Goal: Task Accomplishment & Management: Use online tool/utility

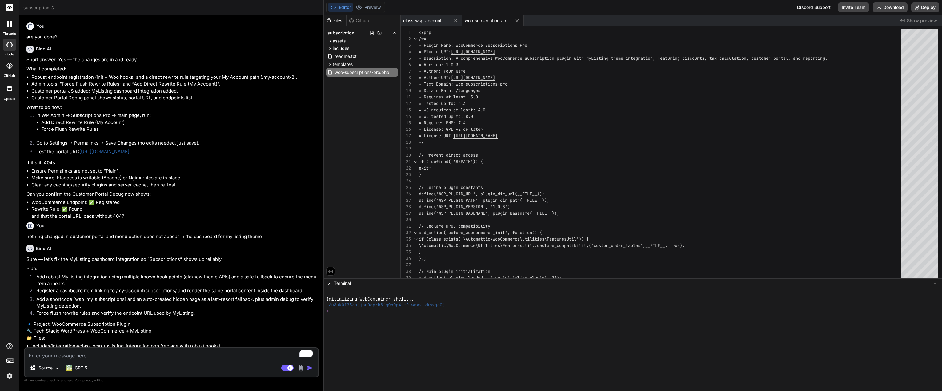
scroll to position [1478, 0]
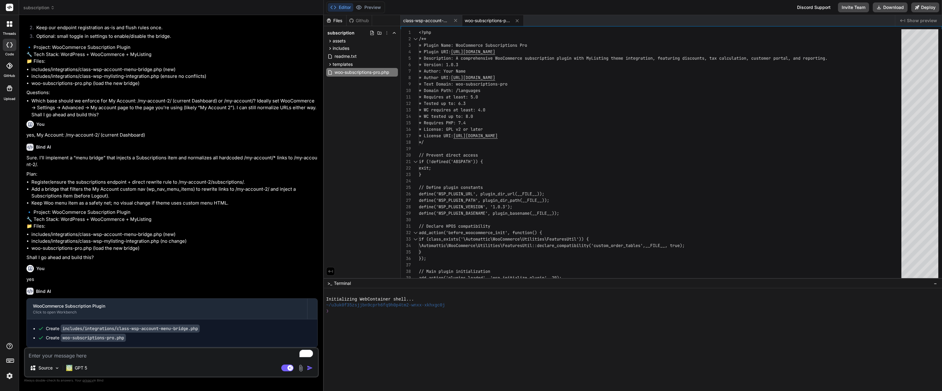
click at [247, 246] on li "woo-subscriptions-pro.php (load the new bridge)" at bounding box center [174, 248] width 286 height 7
click at [886, 6] on button "Download" at bounding box center [889, 7] width 35 height 10
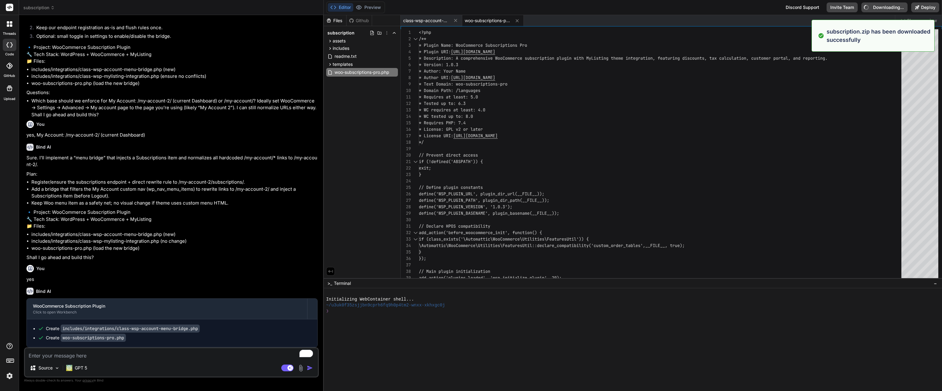
type textarea "x"
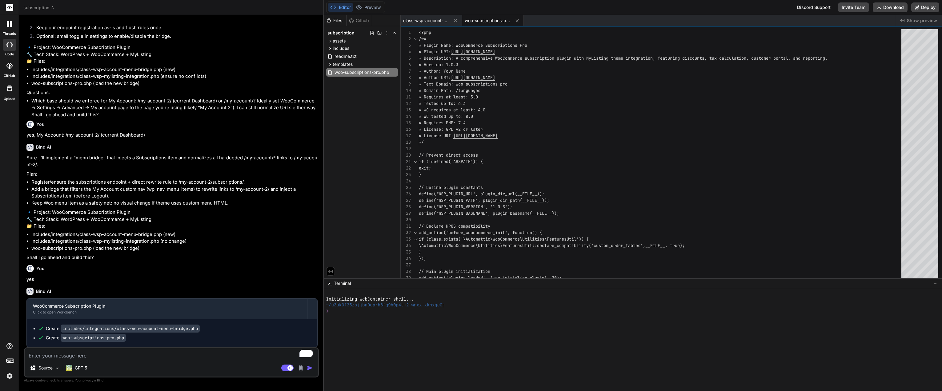
click at [56, 353] on textarea "To enrich screen reader interactions, please activate Accessibility in Grammarl…" at bounding box center [171, 353] width 293 height 11
paste textarea "Plugin could not be activated because it triggered a fatal error."
type textarea "Plugin could not be activated because it triggered a fatal error."
type textarea "x"
type textarea "Plugin could not be activated because it triggered a fatal error."
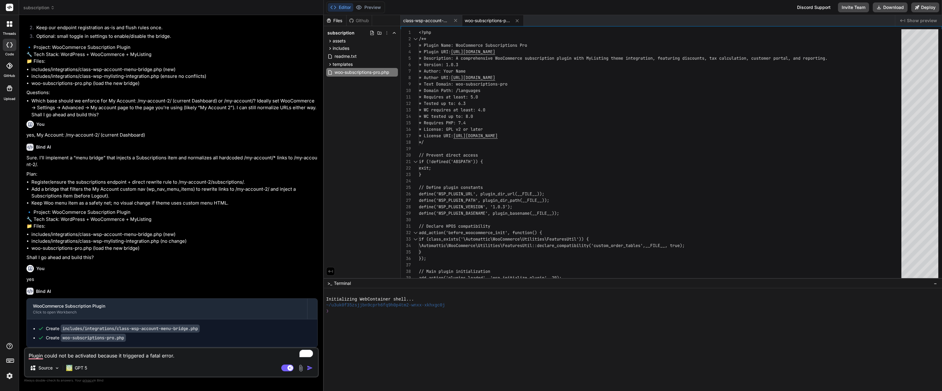
click at [308, 367] on img "button" at bounding box center [310, 368] width 6 height 6
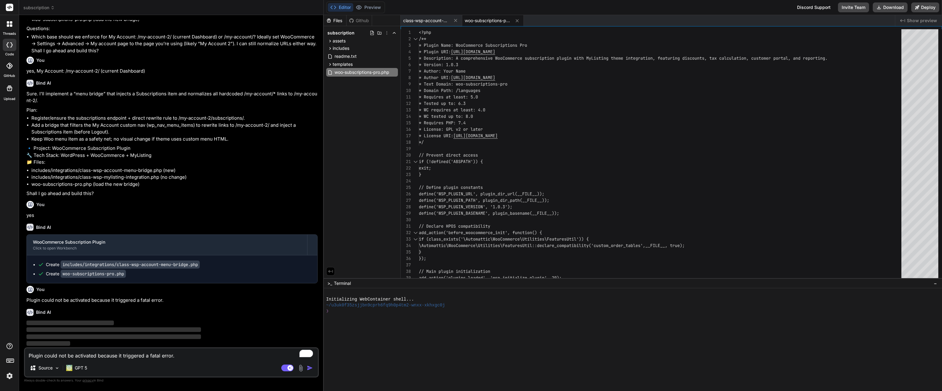
scroll to position [1541, 0]
type textarea "x"
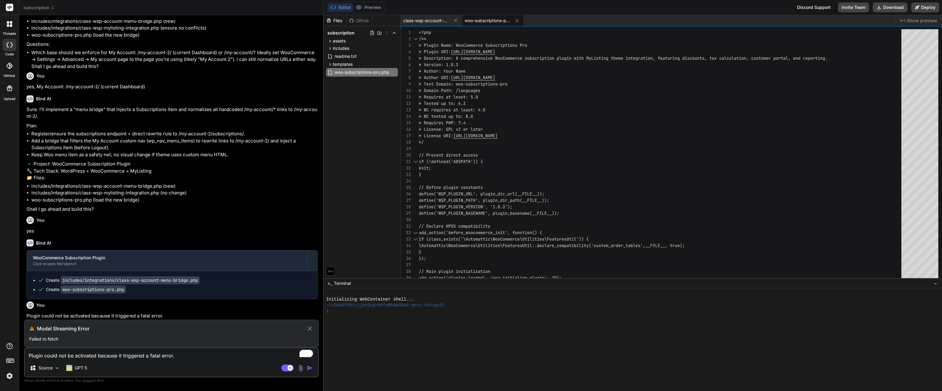
scroll to position [1526, 0]
